Goal: Transaction & Acquisition: Download file/media

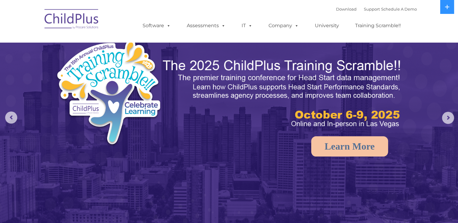
select select "MEDIUM"
click at [339, 10] on link "Download" at bounding box center [346, 9] width 21 height 5
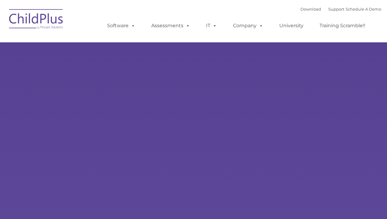
type input ""
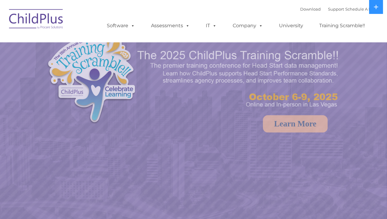
select select "MEDIUM"
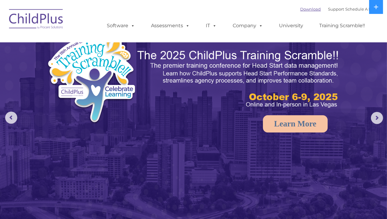
click at [305, 9] on link "Download" at bounding box center [310, 9] width 21 height 5
